Goal: Download file/media

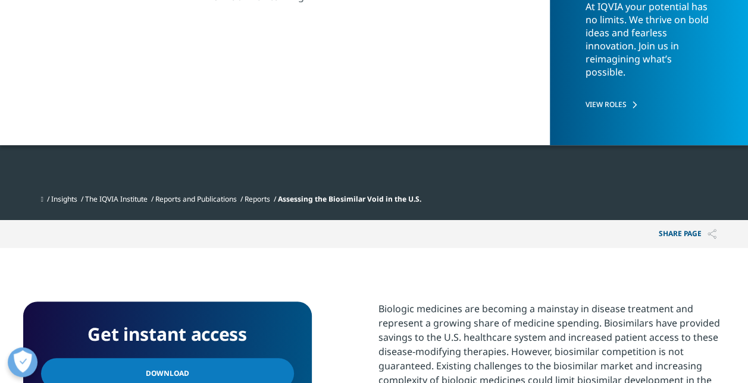
scroll to position [292, 0]
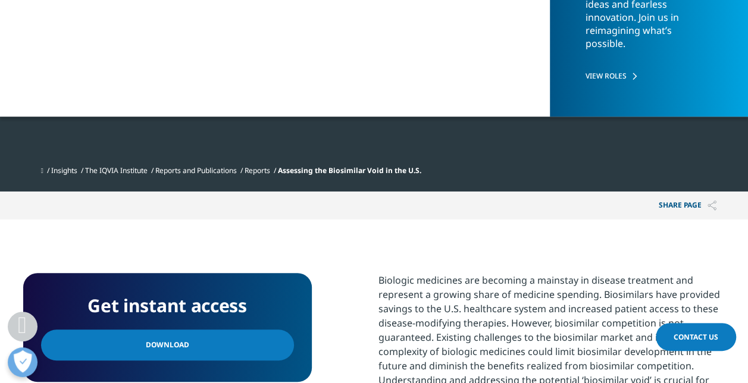
click at [194, 343] on link "Download" at bounding box center [167, 345] width 253 height 31
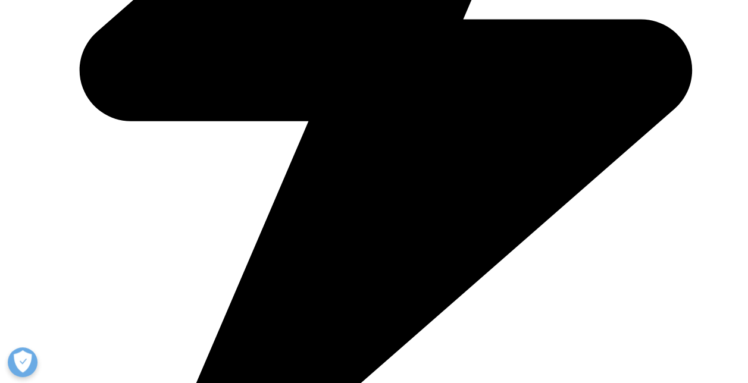
scroll to position [681, 0]
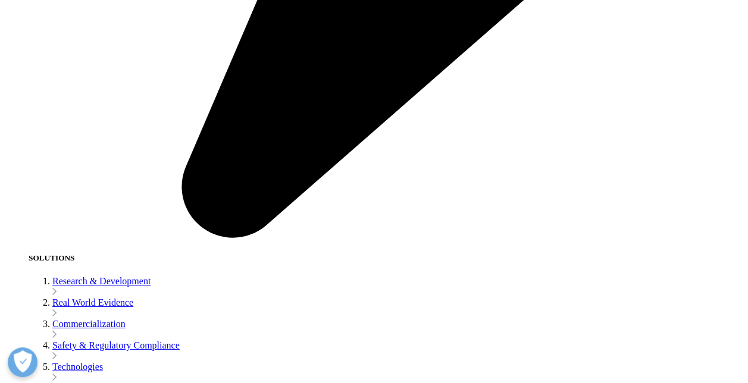
scroll to position [2088, 0]
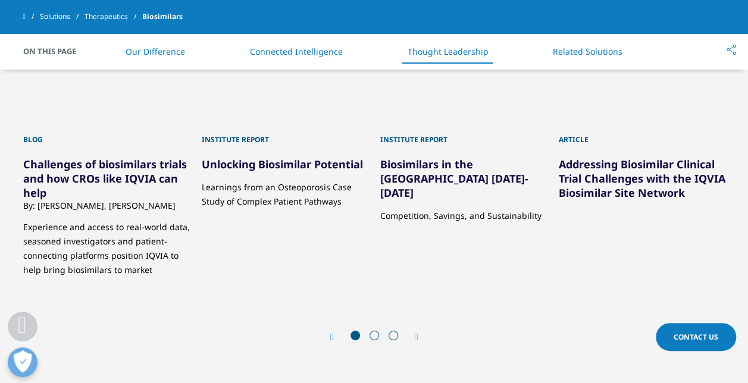
click at [416, 342] on icon "Next slide" at bounding box center [417, 338] width 4 height 10
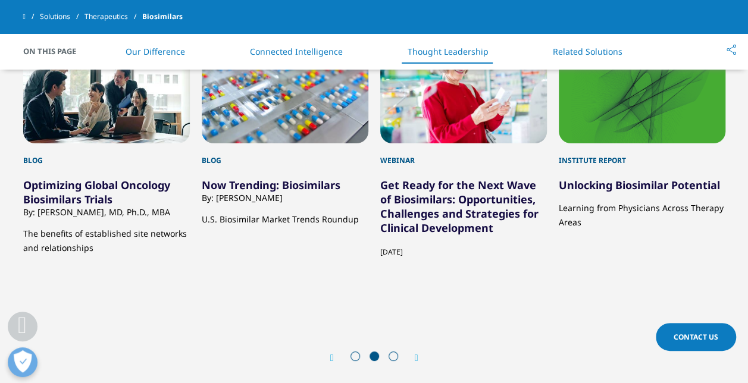
click at [416, 354] on icon "Next slide" at bounding box center [417, 359] width 4 height 10
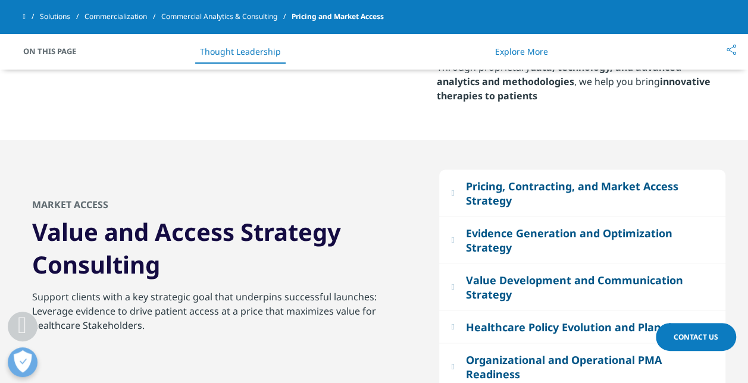
scroll to position [1025, 0]
